Goal: Book appointment/travel/reservation

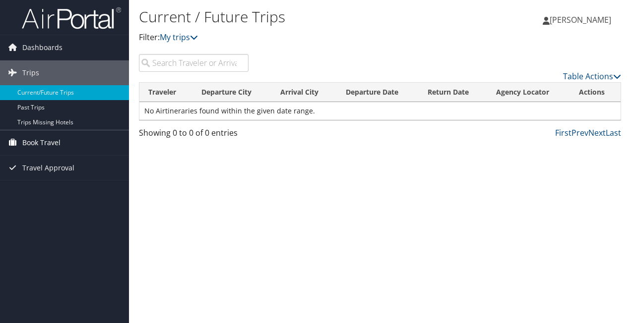
click at [43, 143] on span "Book Travel" at bounding box center [41, 142] width 38 height 25
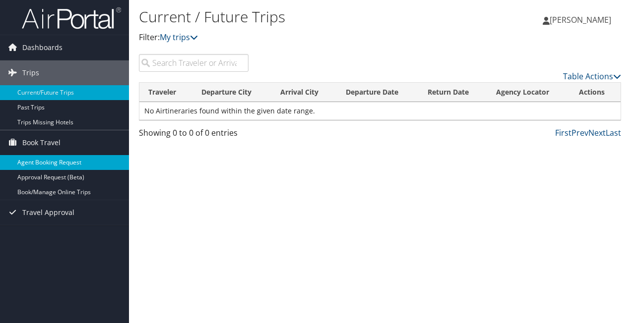
click at [49, 165] on link "Agent Booking Request" at bounding box center [64, 162] width 129 height 15
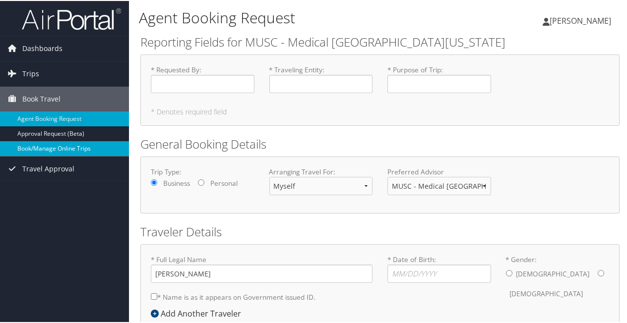
click at [55, 151] on link "Book/Manage Online Trips" at bounding box center [64, 147] width 129 height 15
